Goal: Task Accomplishment & Management: Use online tool/utility

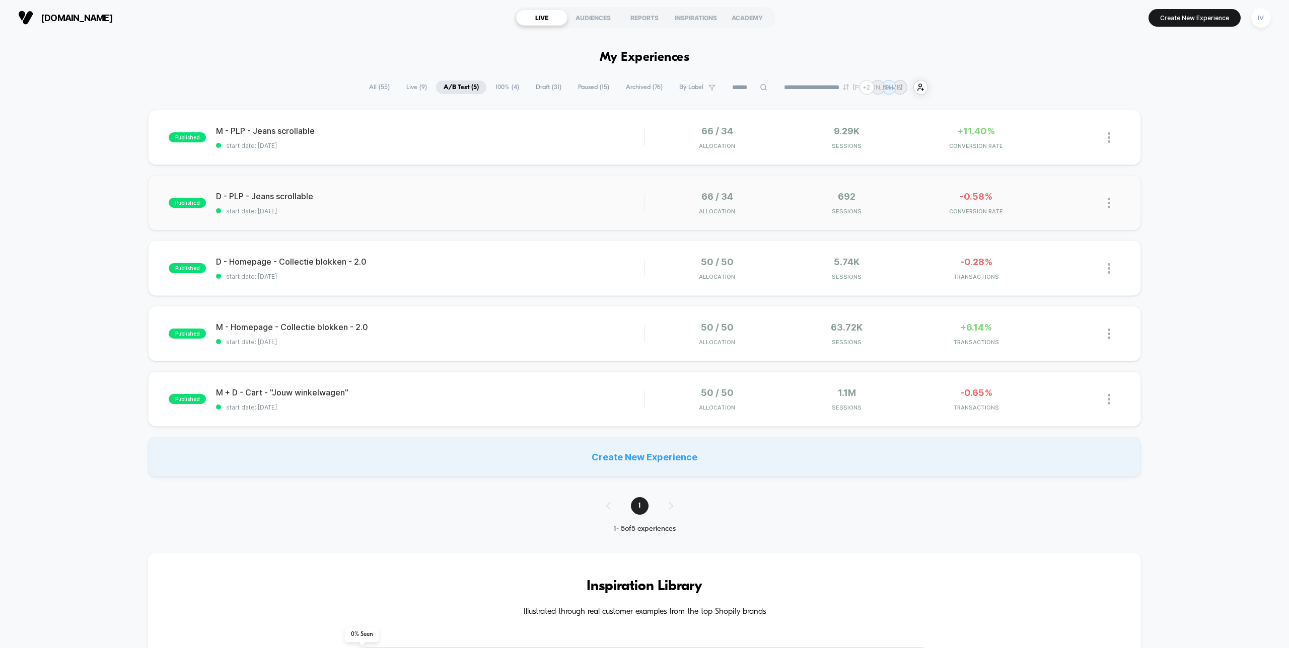
click at [415, 186] on div "published D - PLP - Jeans scrollable start date: [DATE] 66 / 34 Allocation 692 …" at bounding box center [644, 202] width 992 height 55
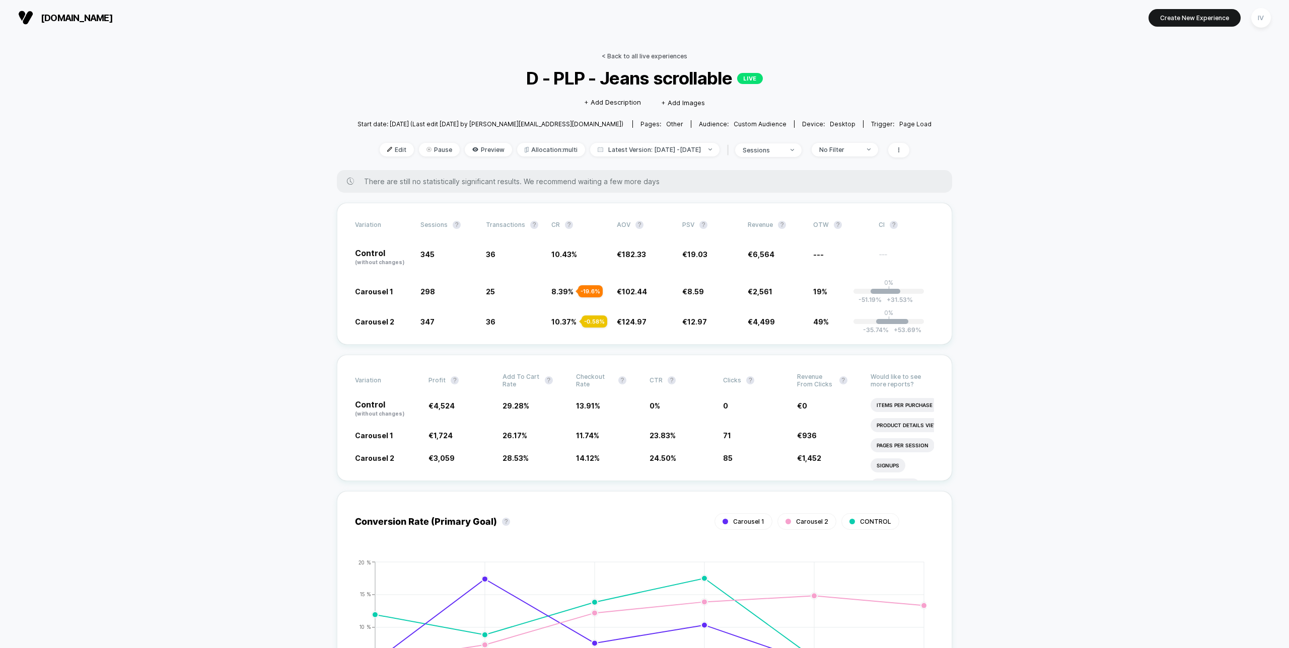
click at [644, 56] on link "< Back to all live experiences" at bounding box center [645, 56] width 86 height 8
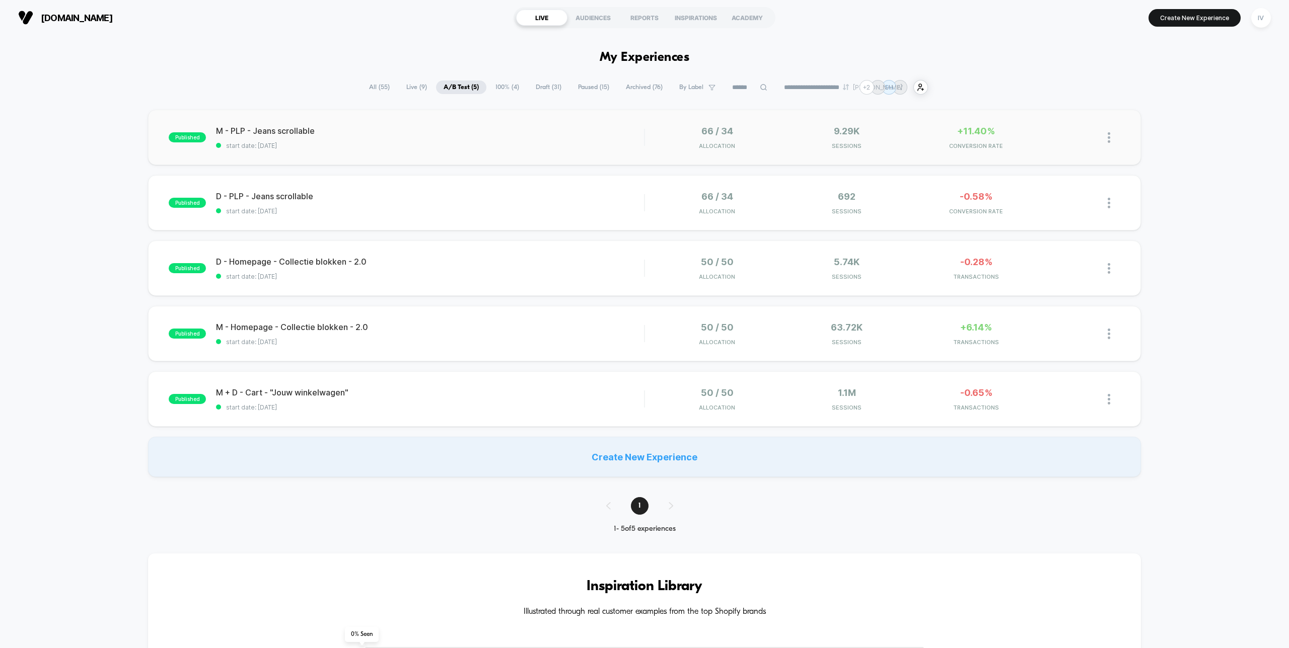
click at [487, 161] on div "published M - PLP - Jeans scrollable start date: [DATE] 66 / 34 Allocation 9.29…" at bounding box center [644, 137] width 992 height 55
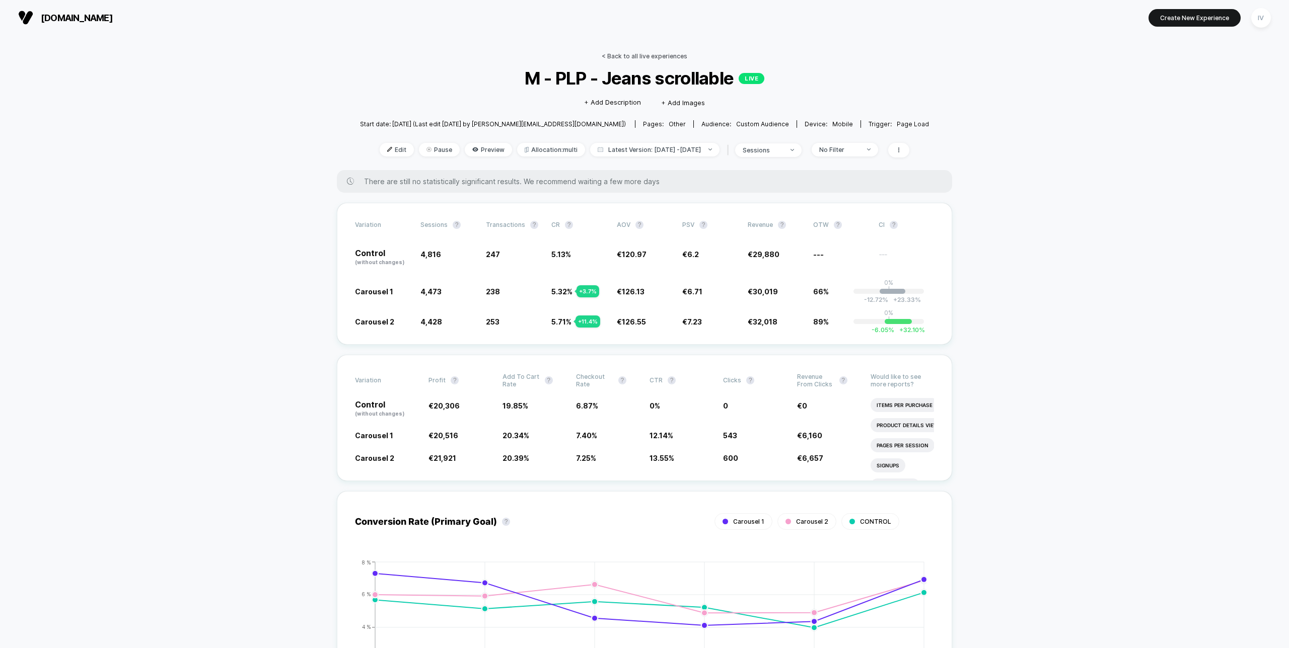
click at [651, 54] on link "< Back to all live experiences" at bounding box center [645, 56] width 86 height 8
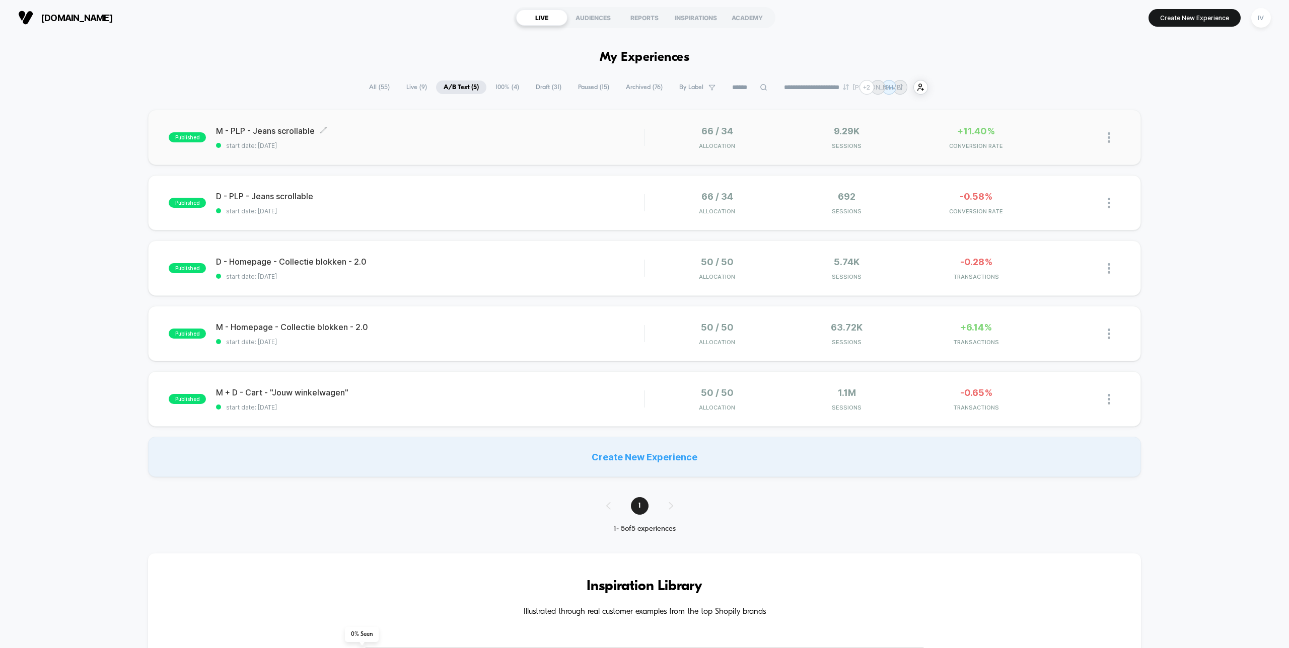
click at [592, 144] on span "start date: [DATE]" at bounding box center [430, 146] width 428 height 8
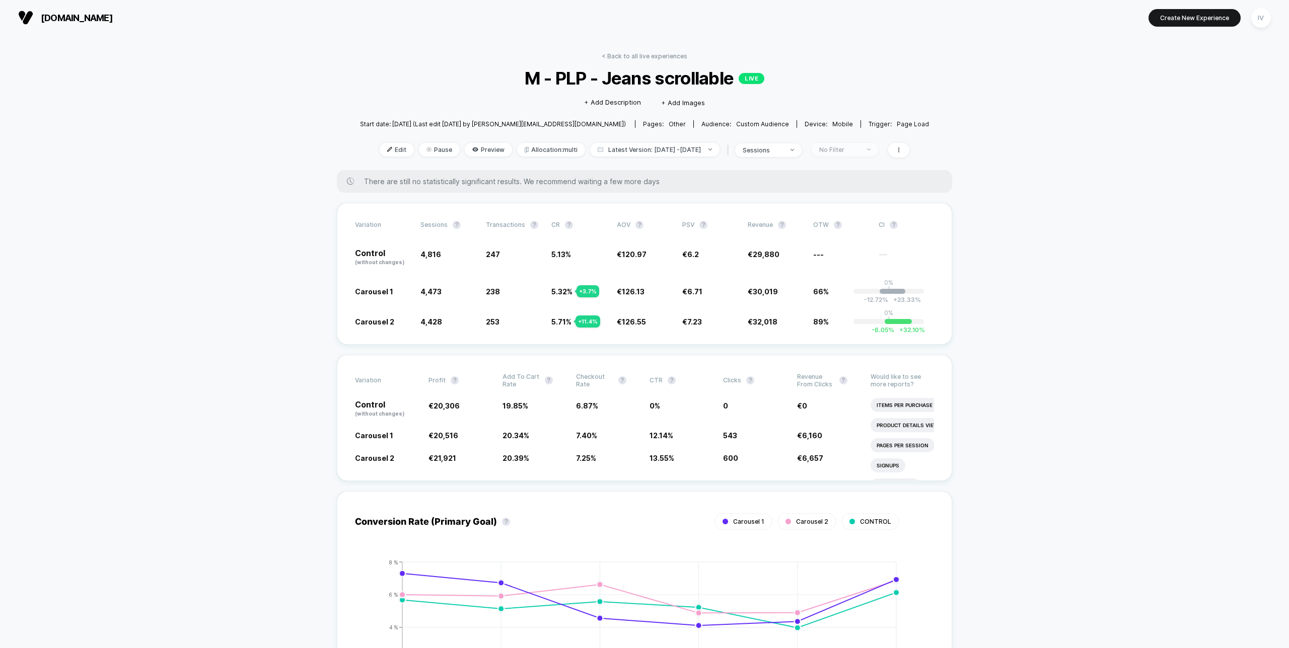
click at [859, 149] on div "No Filter" at bounding box center [839, 150] width 40 height 8
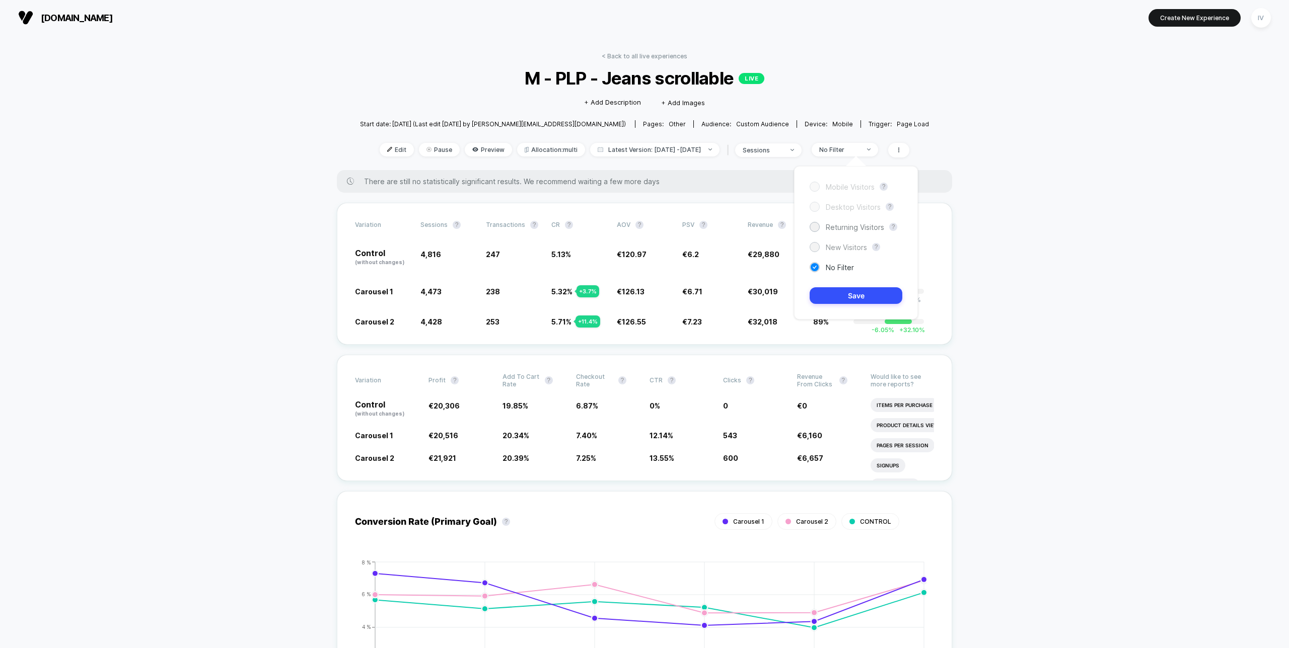
click at [839, 249] on span "New Visitors" at bounding box center [846, 247] width 41 height 9
click at [864, 284] on div "Mobile Visitors ? Desktop Visitors ? Returning Visitors ? New Visitors ? No Fil…" at bounding box center [856, 243] width 124 height 154
click at [867, 293] on button "Save" at bounding box center [856, 295] width 93 height 17
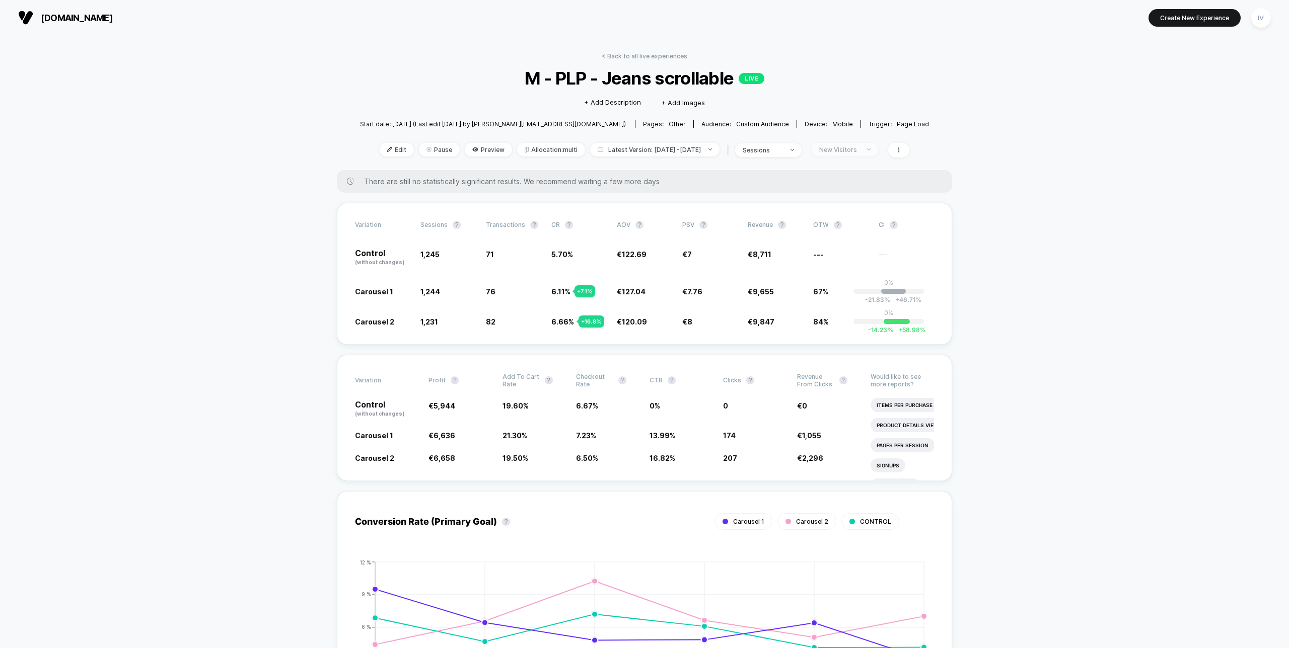
click at [871, 144] on span "New Visitors" at bounding box center [845, 150] width 66 height 14
click at [859, 230] on span "Returning Visitors" at bounding box center [855, 227] width 58 height 9
click at [868, 295] on button "Save" at bounding box center [856, 295] width 93 height 17
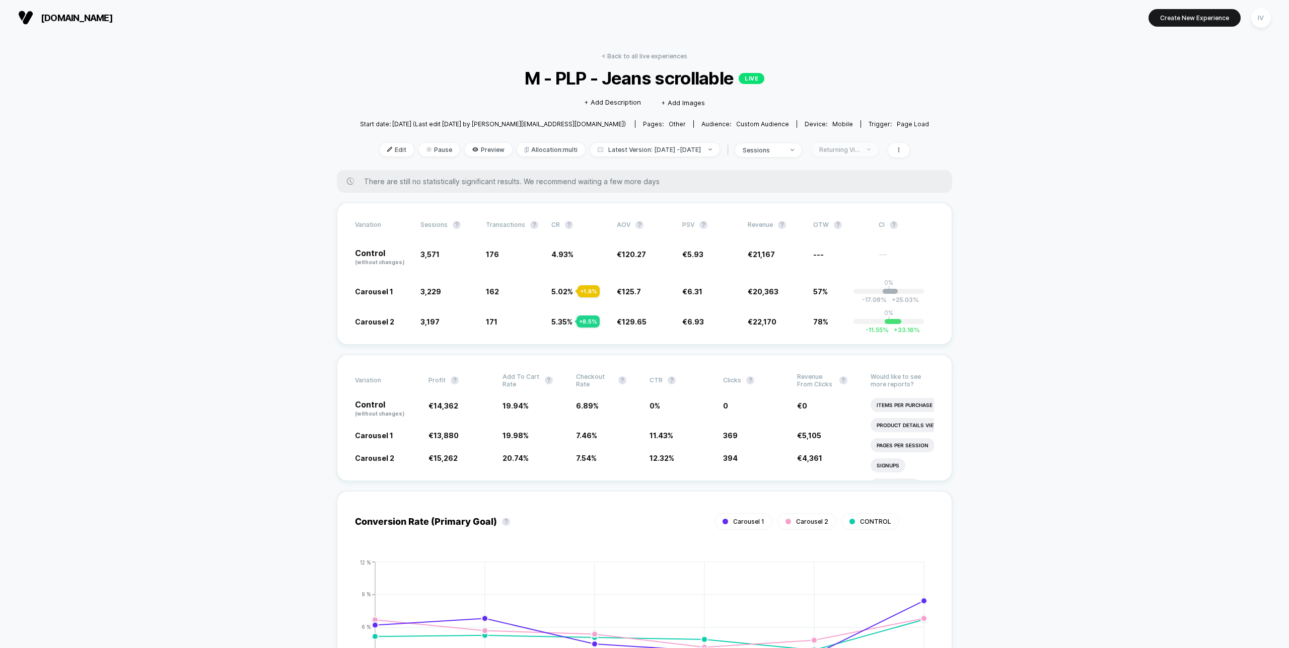
click at [859, 150] on div "Returning Visitors" at bounding box center [839, 150] width 40 height 8
click at [860, 247] on span "New Visitors" at bounding box center [846, 247] width 41 height 9
click at [854, 300] on button "Save" at bounding box center [856, 295] width 93 height 17
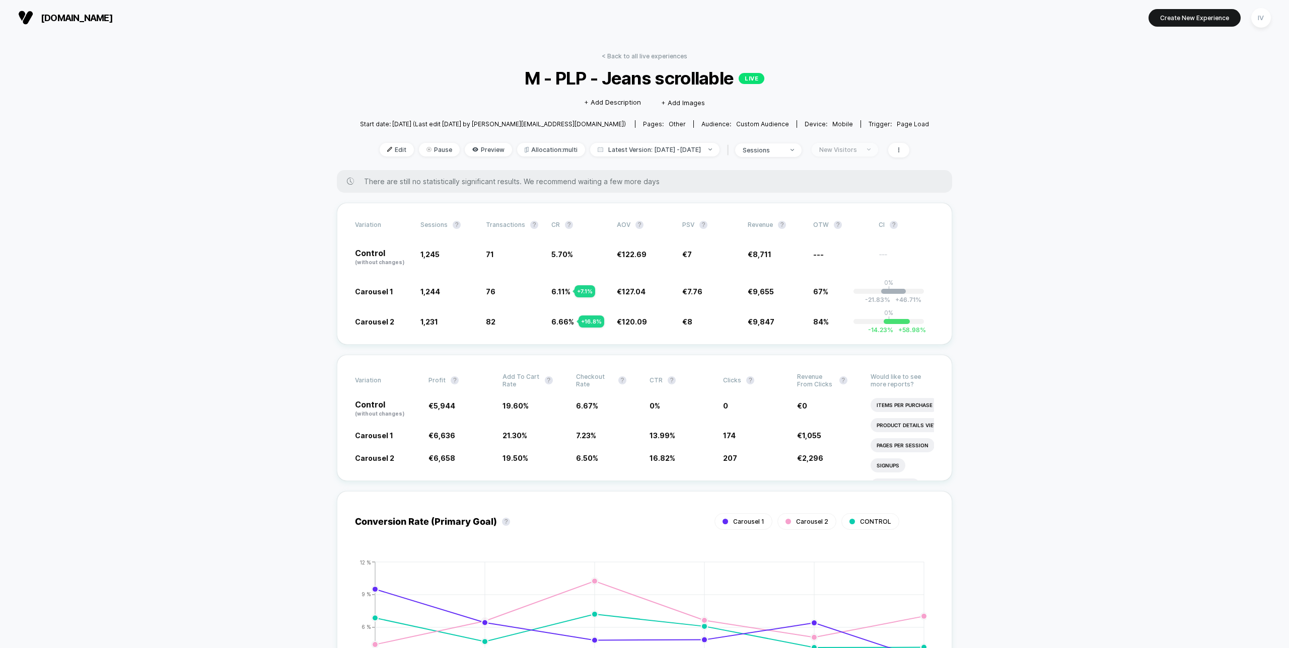
click at [853, 144] on span "New Visitors" at bounding box center [845, 150] width 66 height 14
click at [856, 226] on span "Returning Visitors" at bounding box center [855, 227] width 58 height 9
click at [853, 295] on button "Save" at bounding box center [856, 295] width 93 height 17
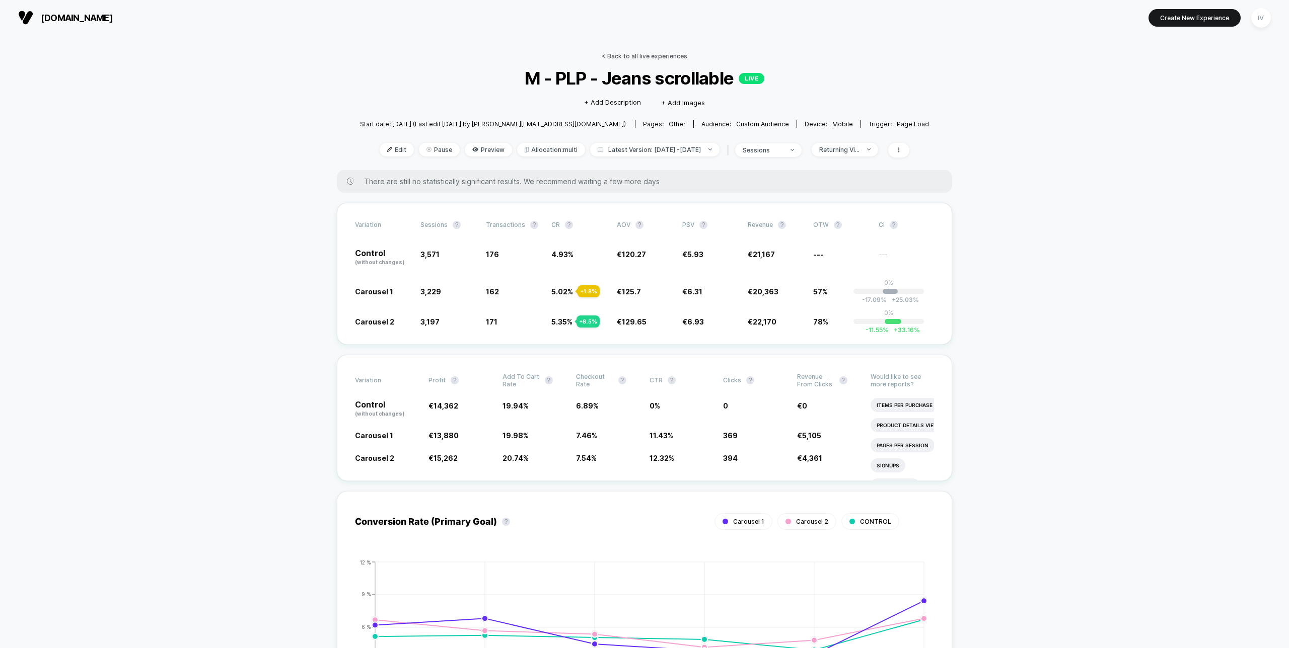
click at [640, 53] on link "< Back to all live experiences" at bounding box center [645, 56] width 86 height 8
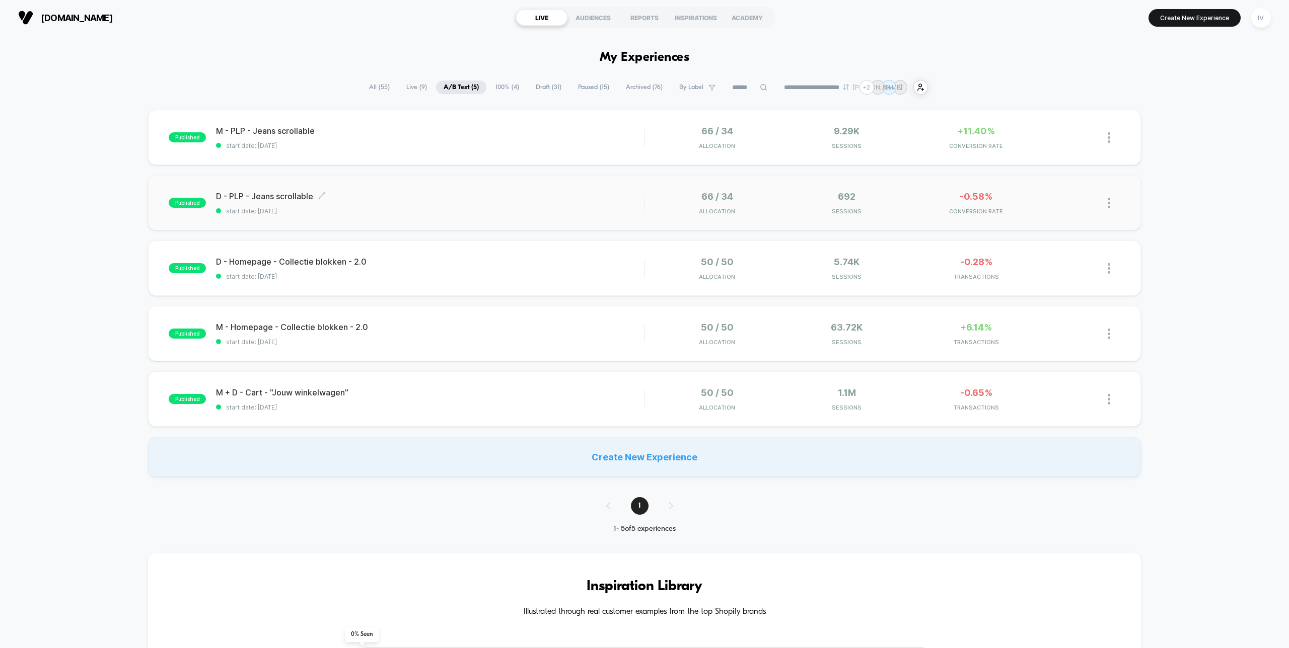
click at [449, 215] on div "published D - PLP - Jeans scrollable Click to edit experience details Click to …" at bounding box center [644, 202] width 992 height 55
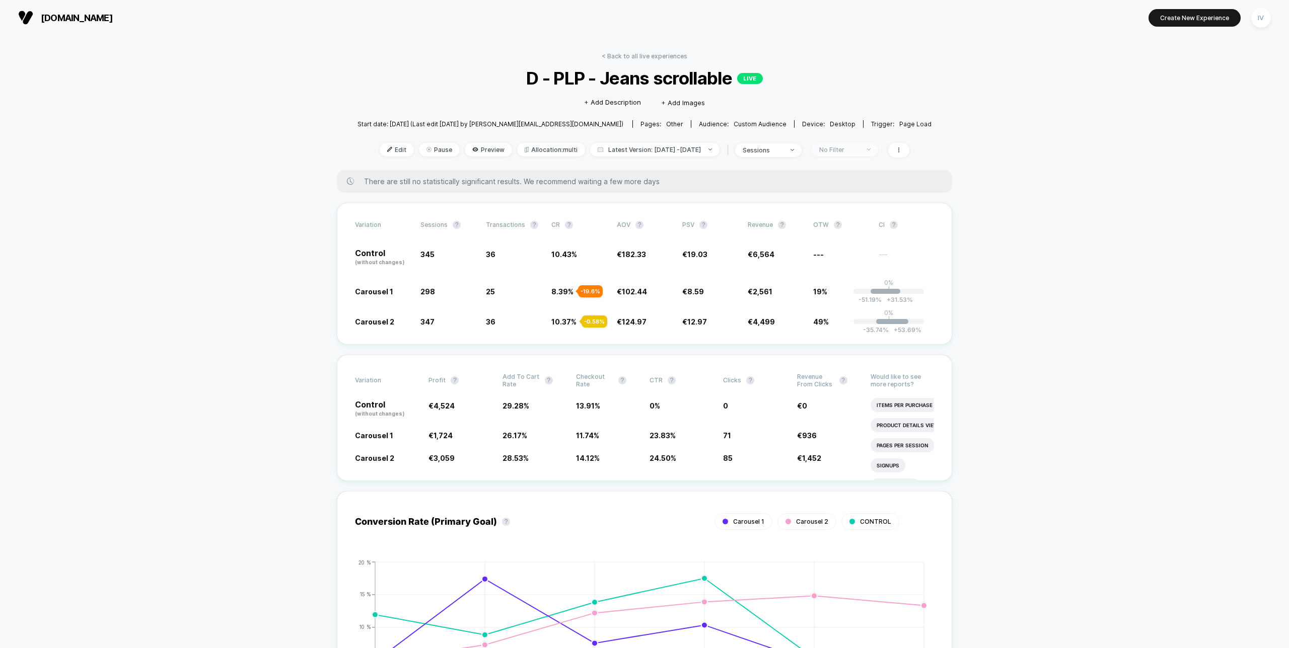
click at [859, 147] on div "No Filter" at bounding box center [839, 150] width 40 height 8
click at [848, 244] on span "New Visitors" at bounding box center [846, 247] width 41 height 9
click at [846, 299] on button "Save" at bounding box center [856, 295] width 93 height 17
click at [848, 147] on div "New Visitors" at bounding box center [839, 150] width 40 height 8
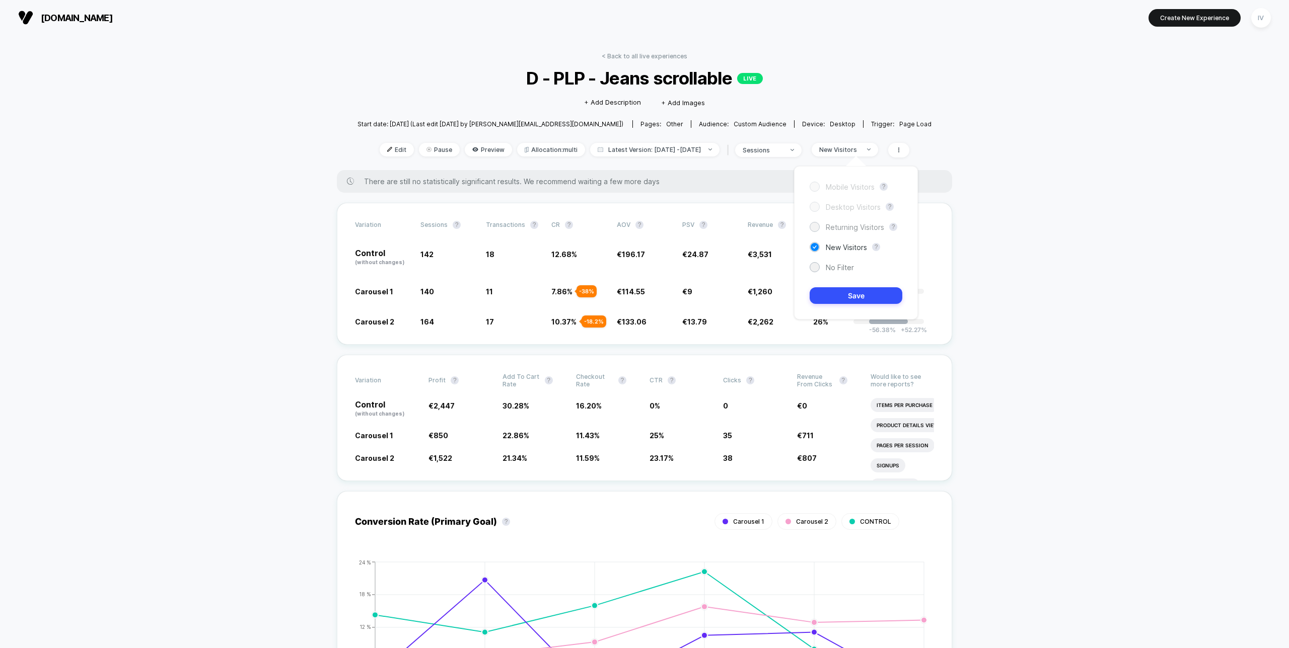
click at [838, 225] on span "Returning Visitors" at bounding box center [855, 227] width 58 height 9
click at [848, 297] on button "Save" at bounding box center [856, 295] width 93 height 17
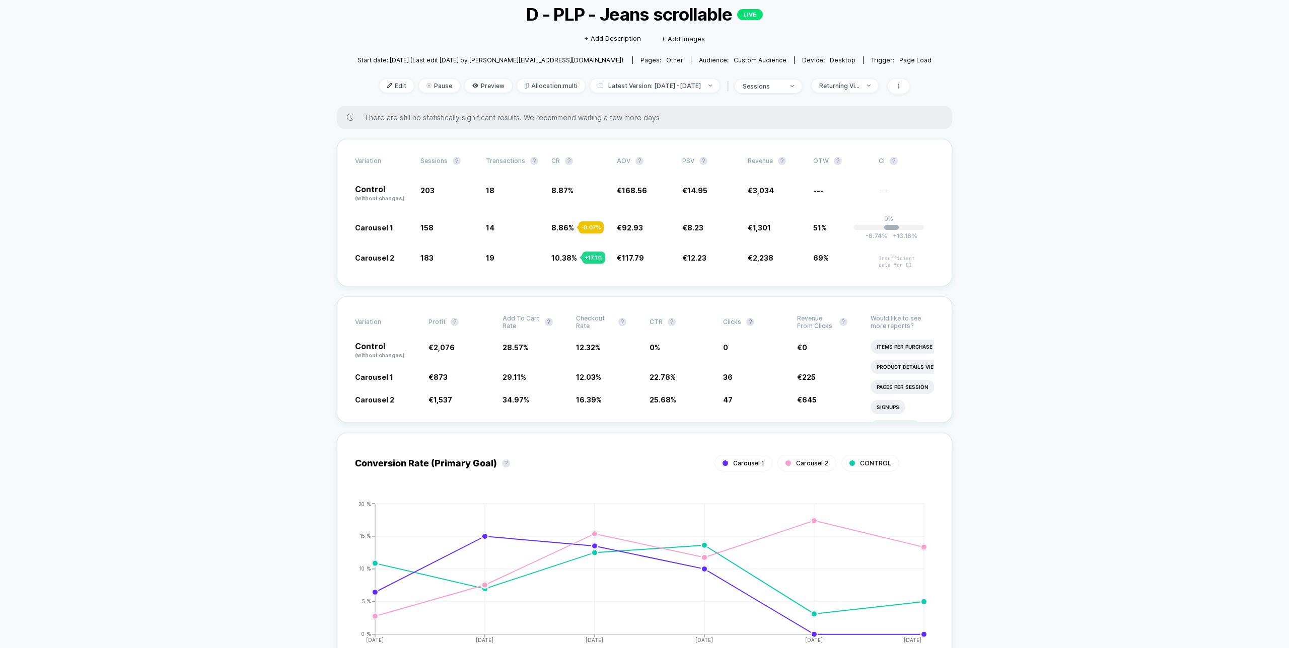
scroll to position [86, 0]
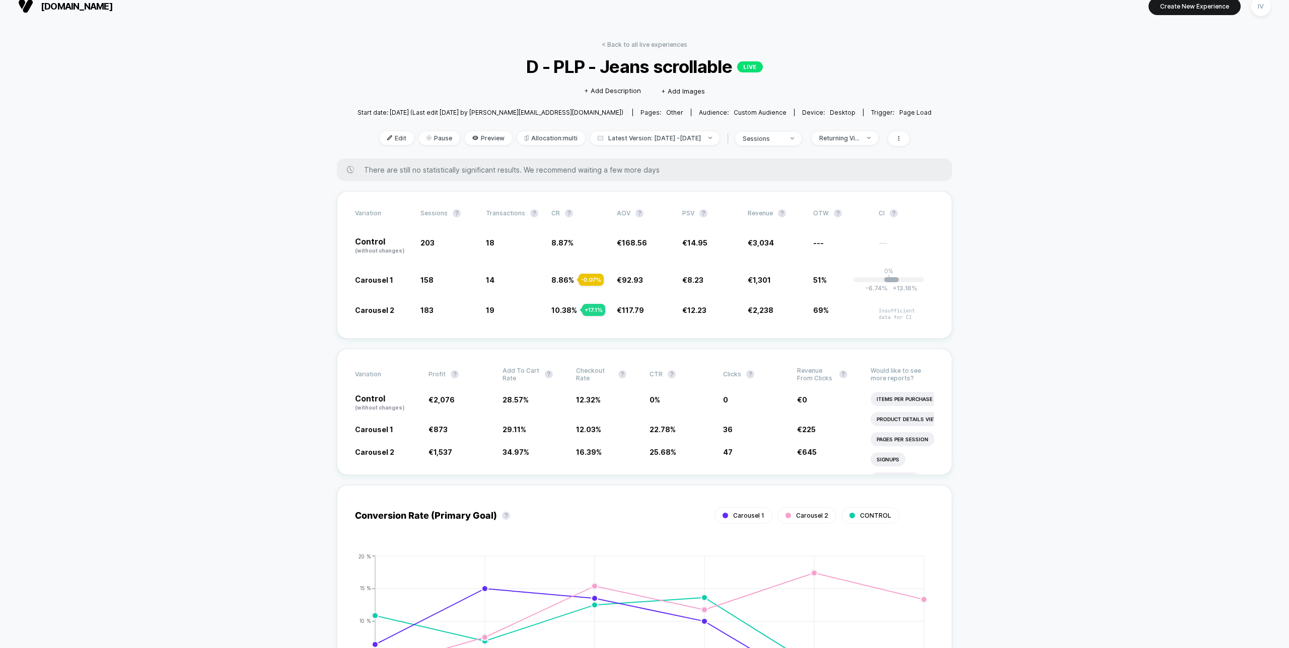
scroll to position [0, 0]
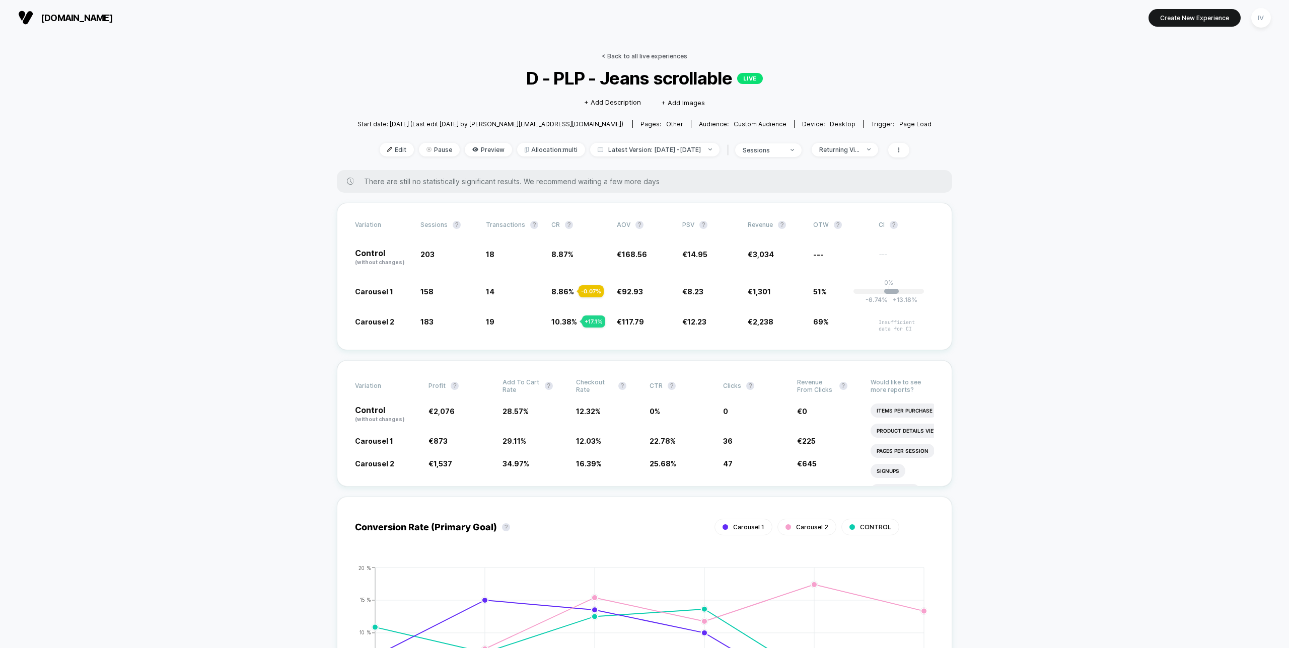
click at [633, 55] on link "< Back to all live experiences" at bounding box center [645, 56] width 86 height 8
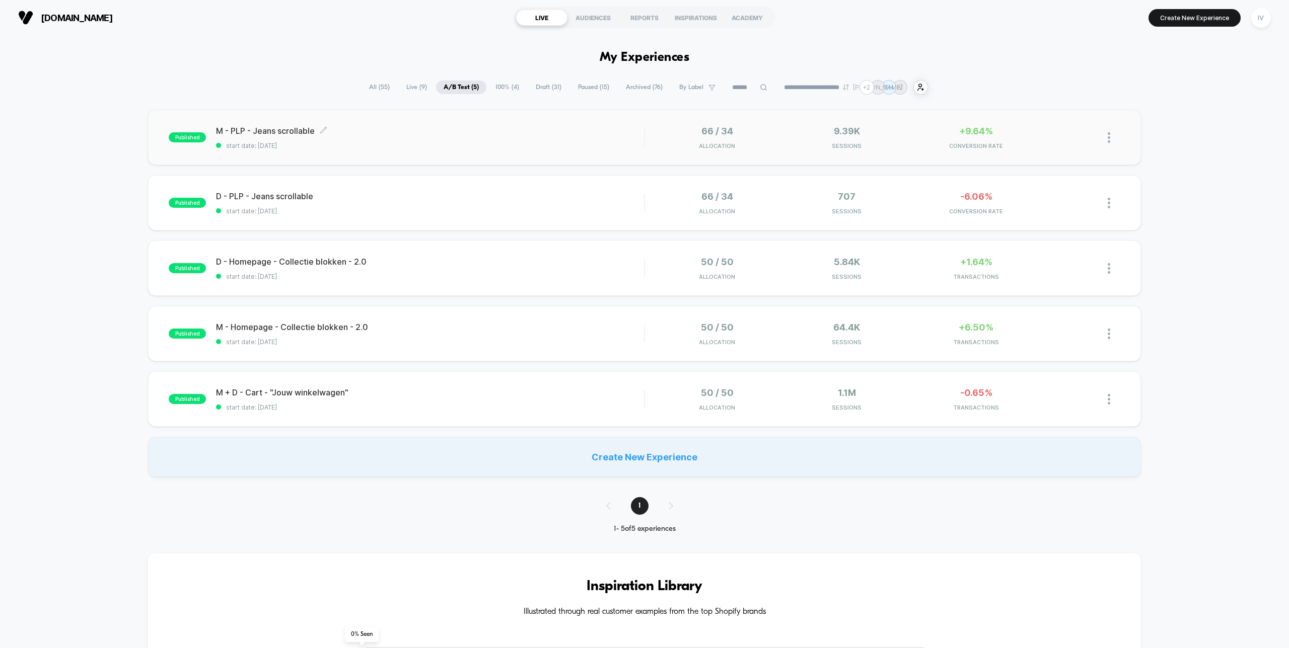
click at [545, 132] on span "M - PLP - Jeans scrollable Click to edit experience details" at bounding box center [430, 131] width 428 height 10
